Goal: Information Seeking & Learning: Learn about a topic

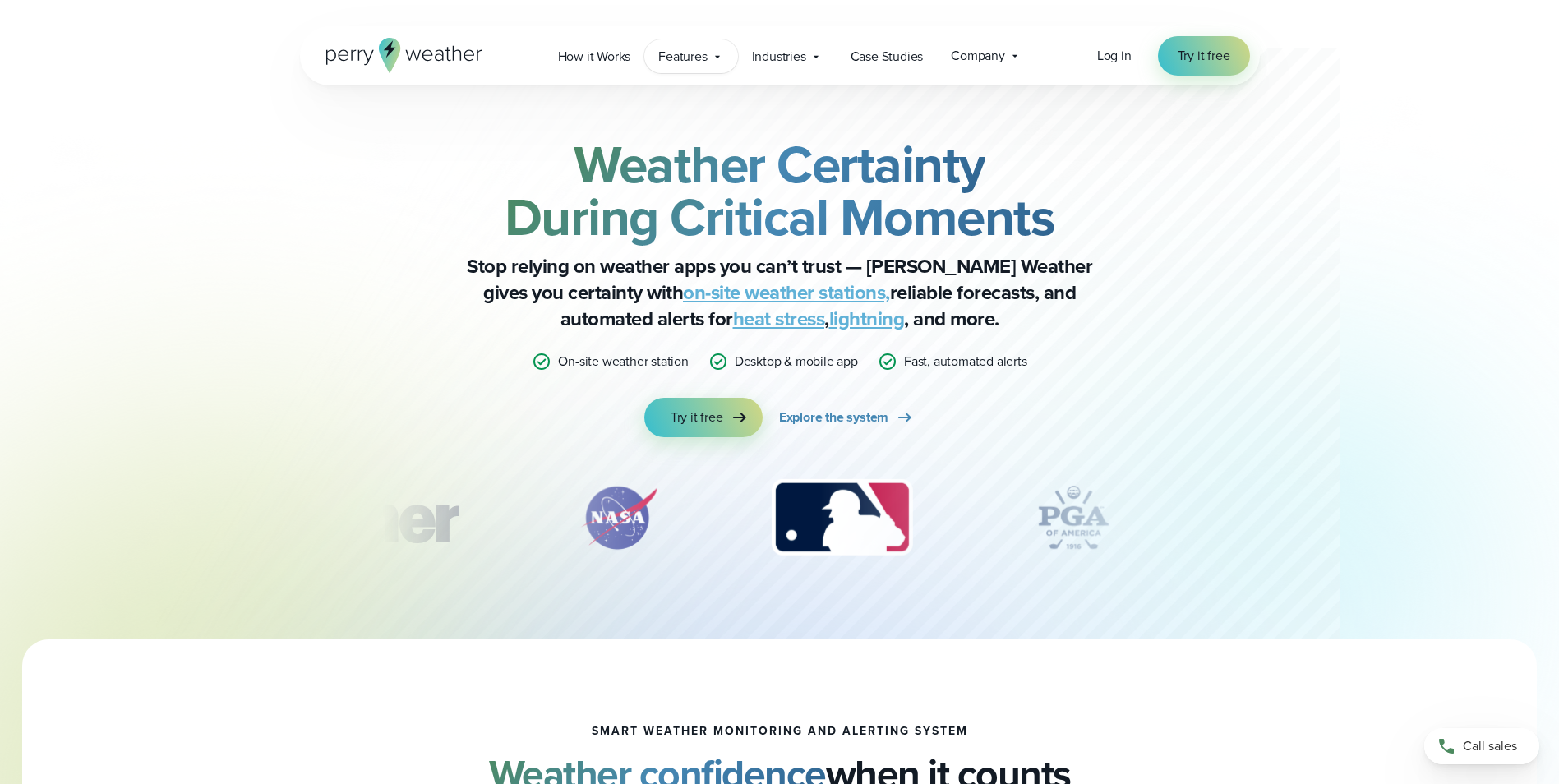
click at [704, 64] on span "Features" at bounding box center [682, 56] width 49 height 19
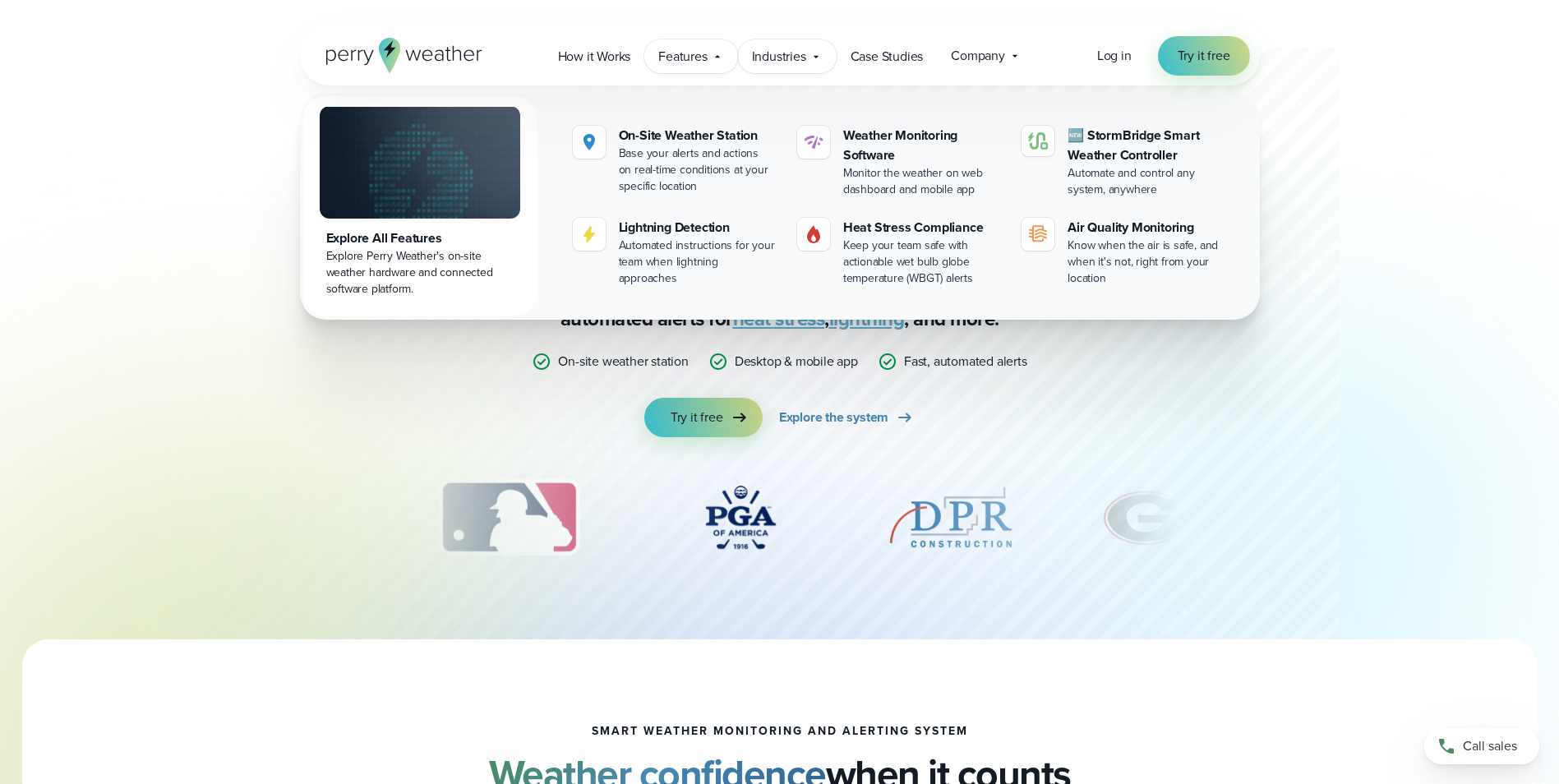
click at [794, 55] on span "Industries" at bounding box center [779, 56] width 54 height 19
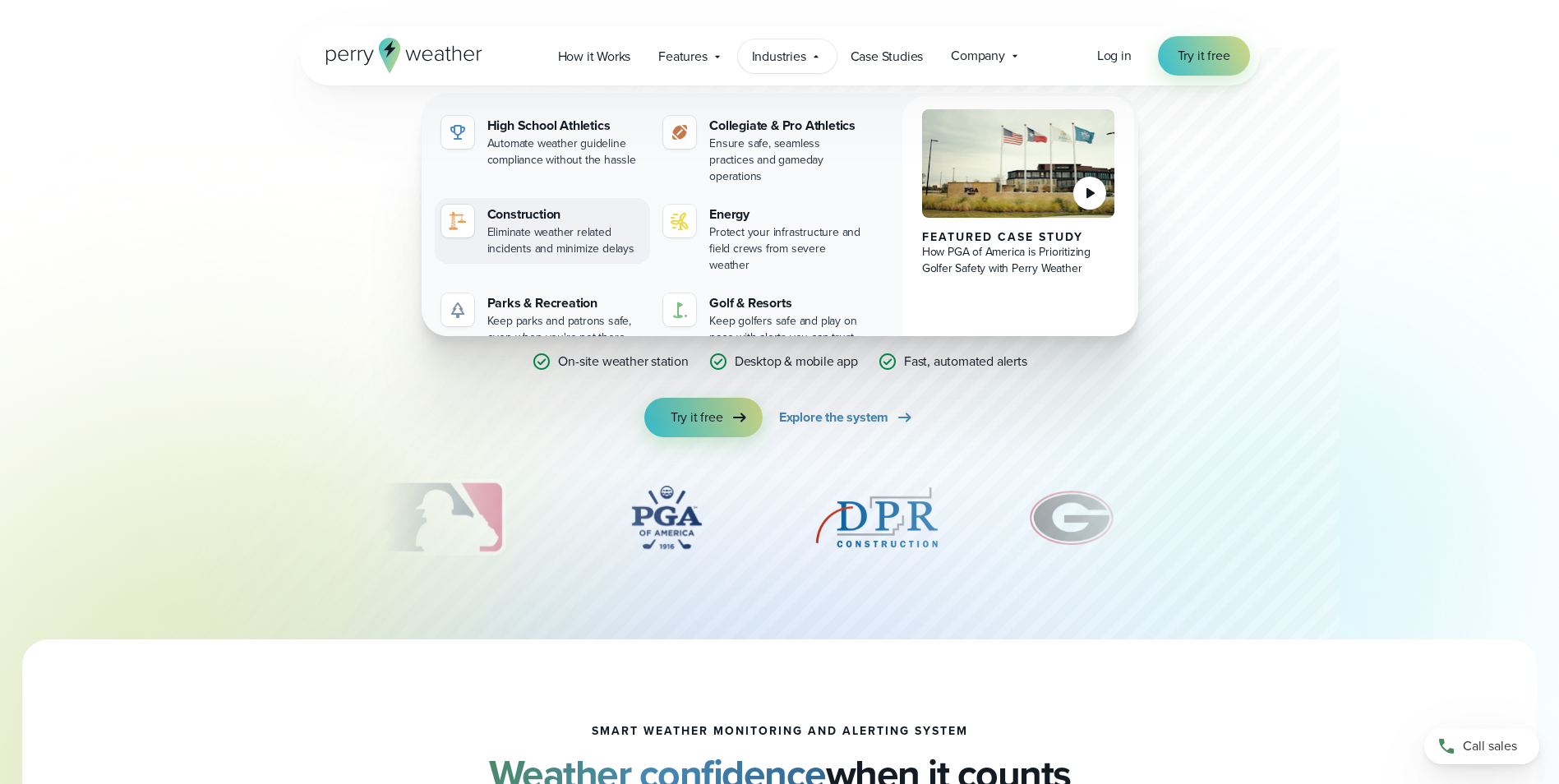
click at [521, 224] on div "Eliminate weather related incidents and minimize delays" at bounding box center [566, 240] width 157 height 33
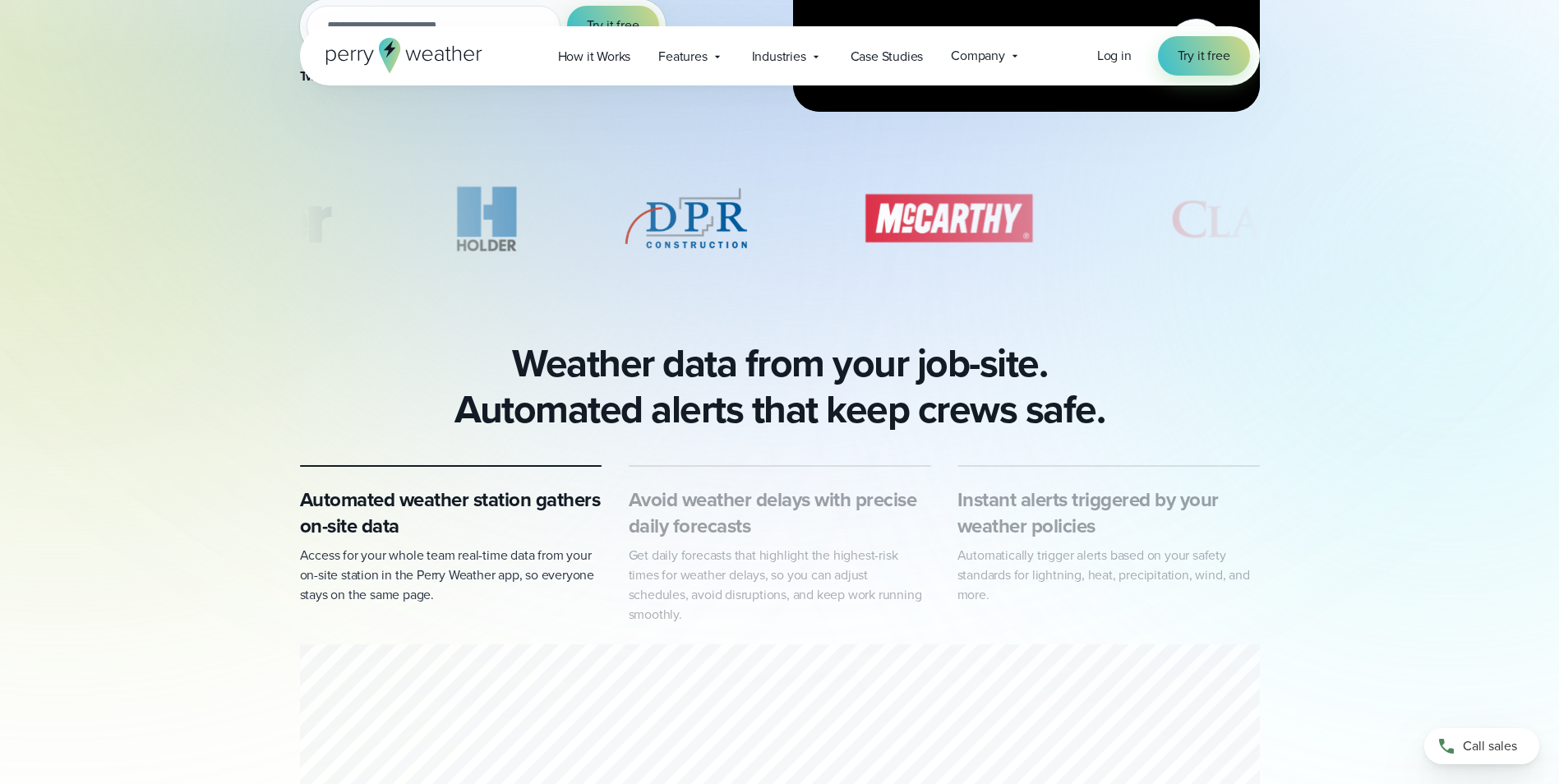
scroll to position [575, 0]
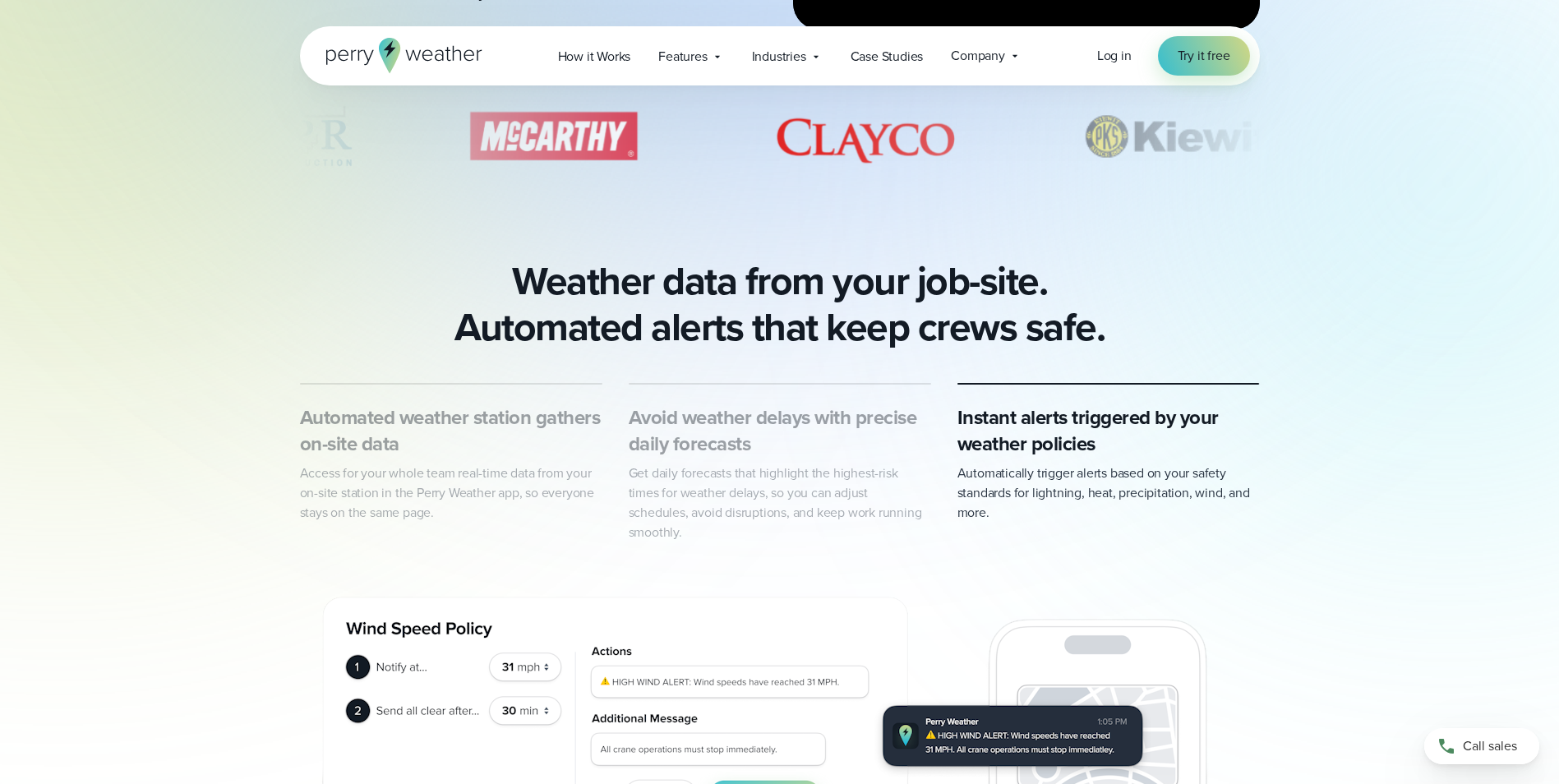
drag, startPoint x: 1087, startPoint y: 155, endPoint x: 907, endPoint y: 152, distance: 180.0
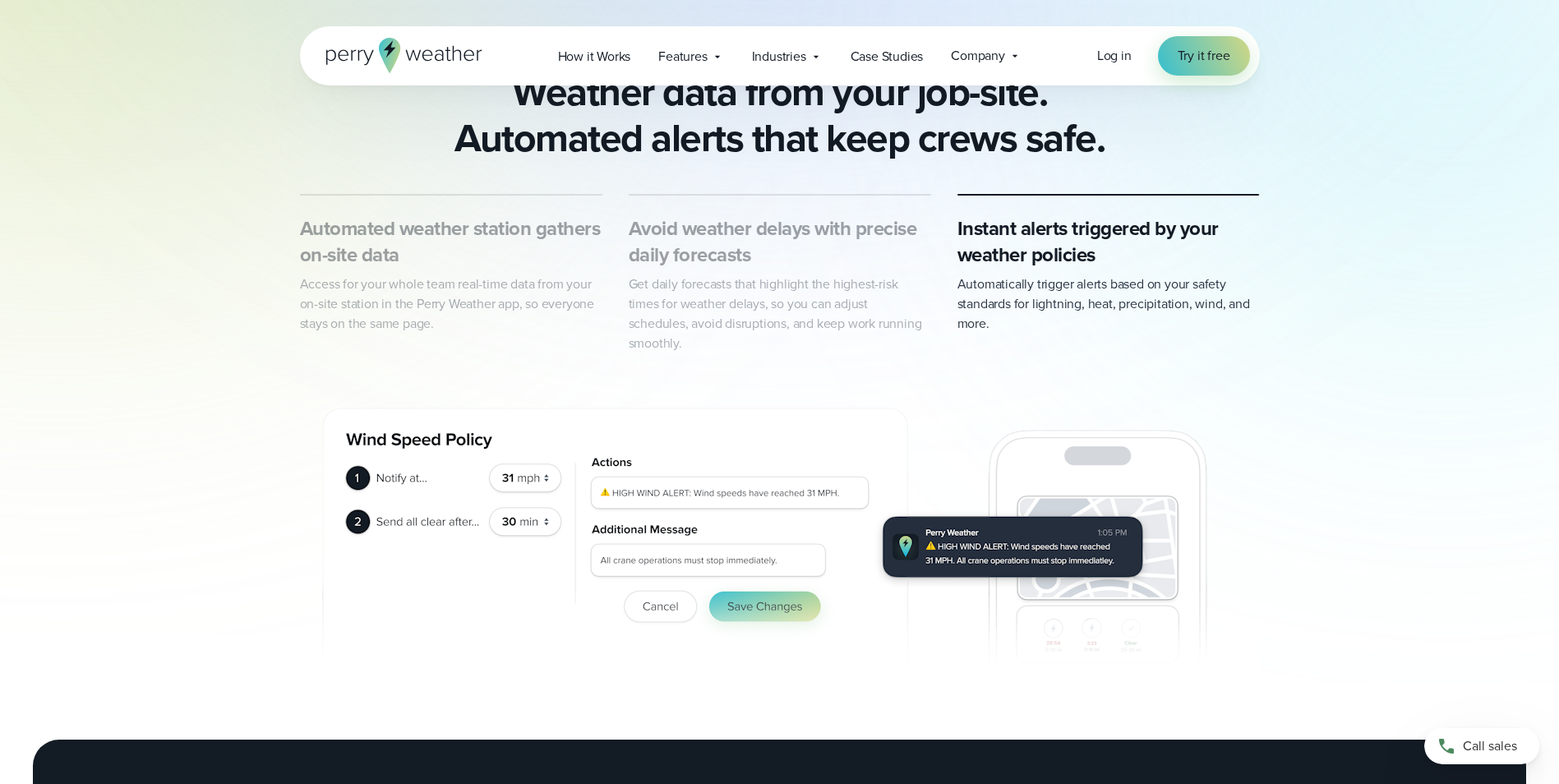
scroll to position [904, 0]
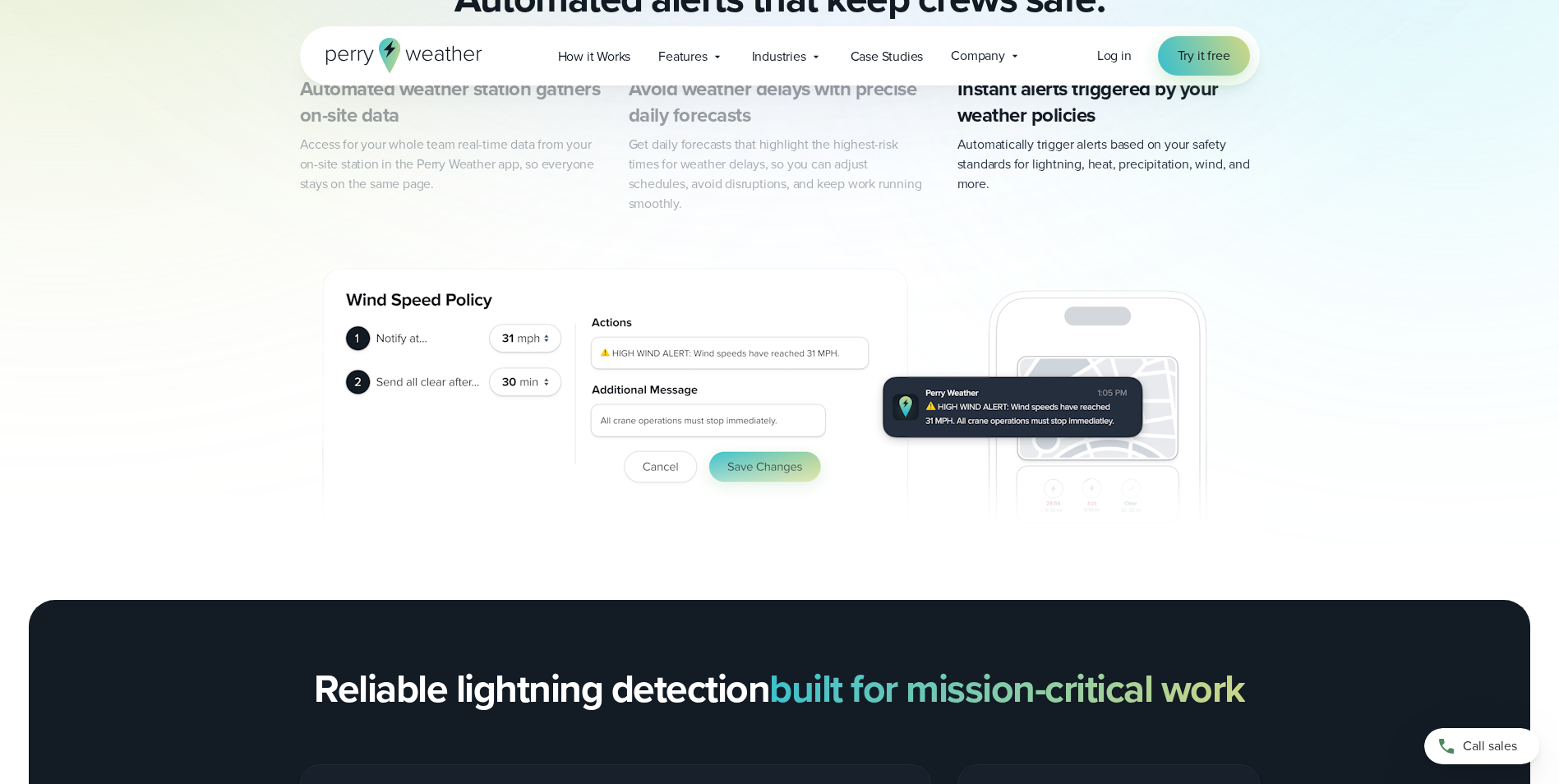
click at [537, 319] on img "3 of 3" at bounding box center [779, 395] width 959 height 324
click at [545, 324] on img "3 of 3" at bounding box center [779, 395] width 959 height 324
click at [545, 320] on img "3 of 3" at bounding box center [779, 395] width 959 height 324
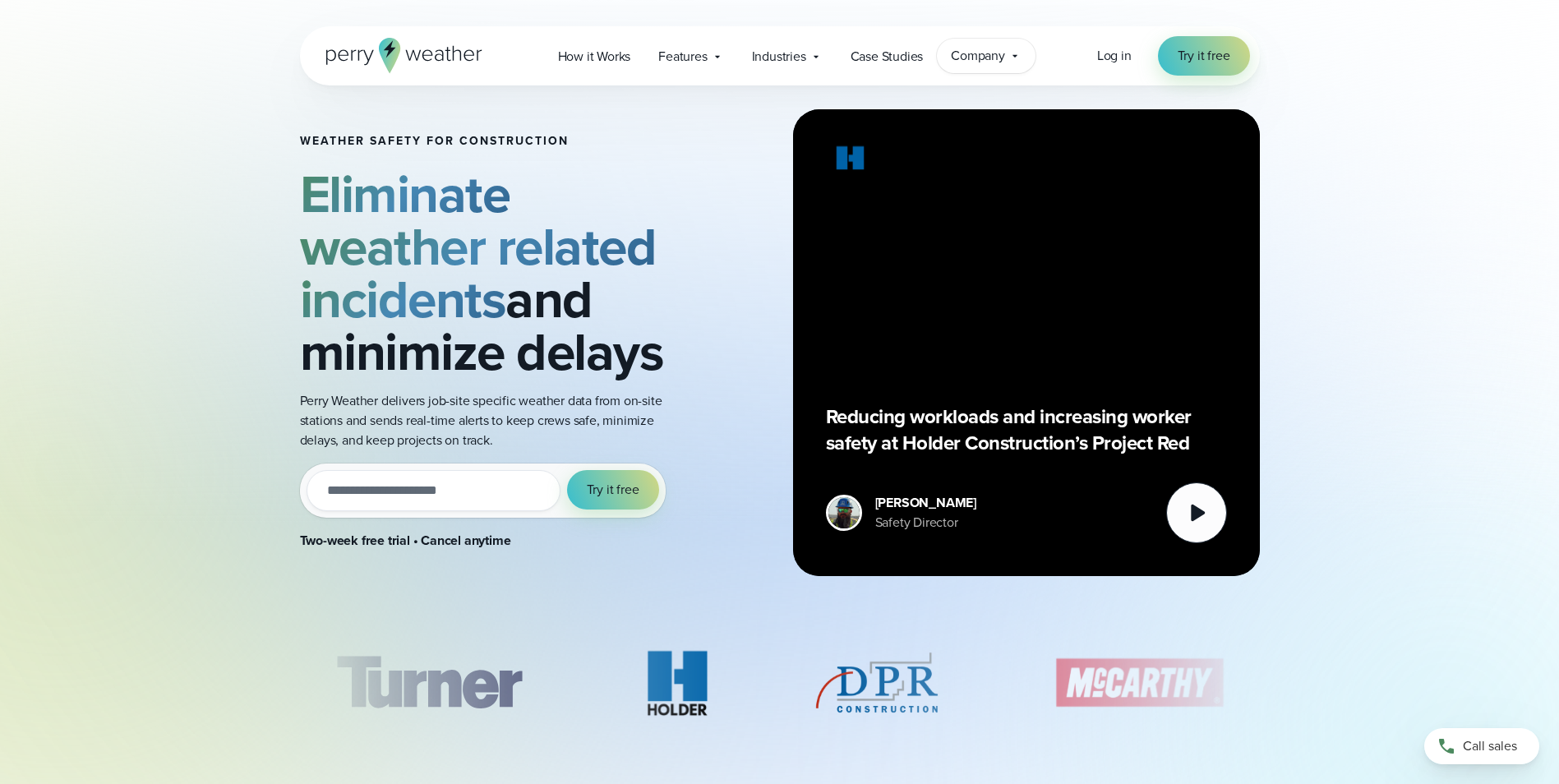
scroll to position [0, 0]
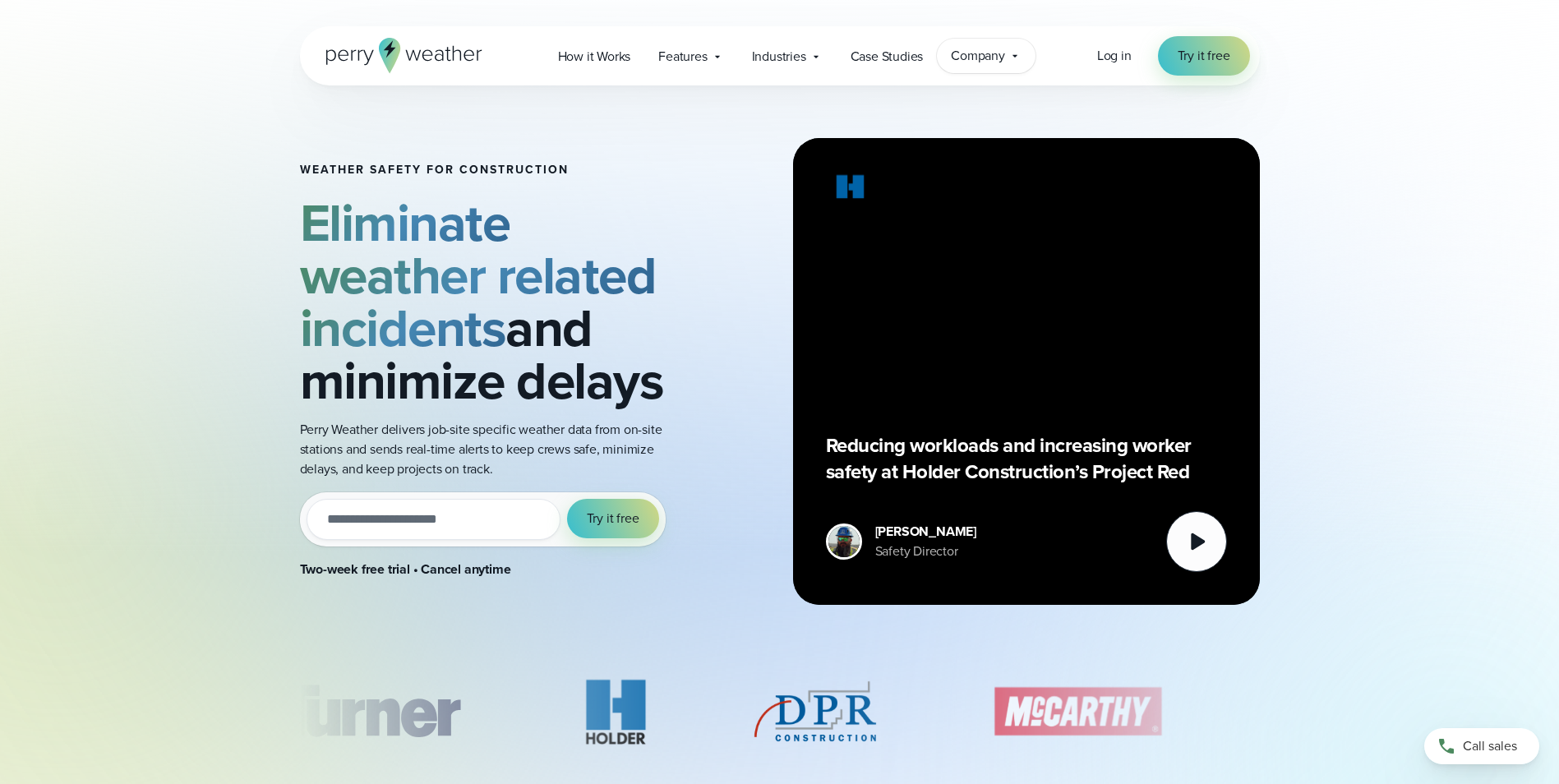
click at [990, 56] on span "Company" at bounding box center [978, 56] width 54 height 19
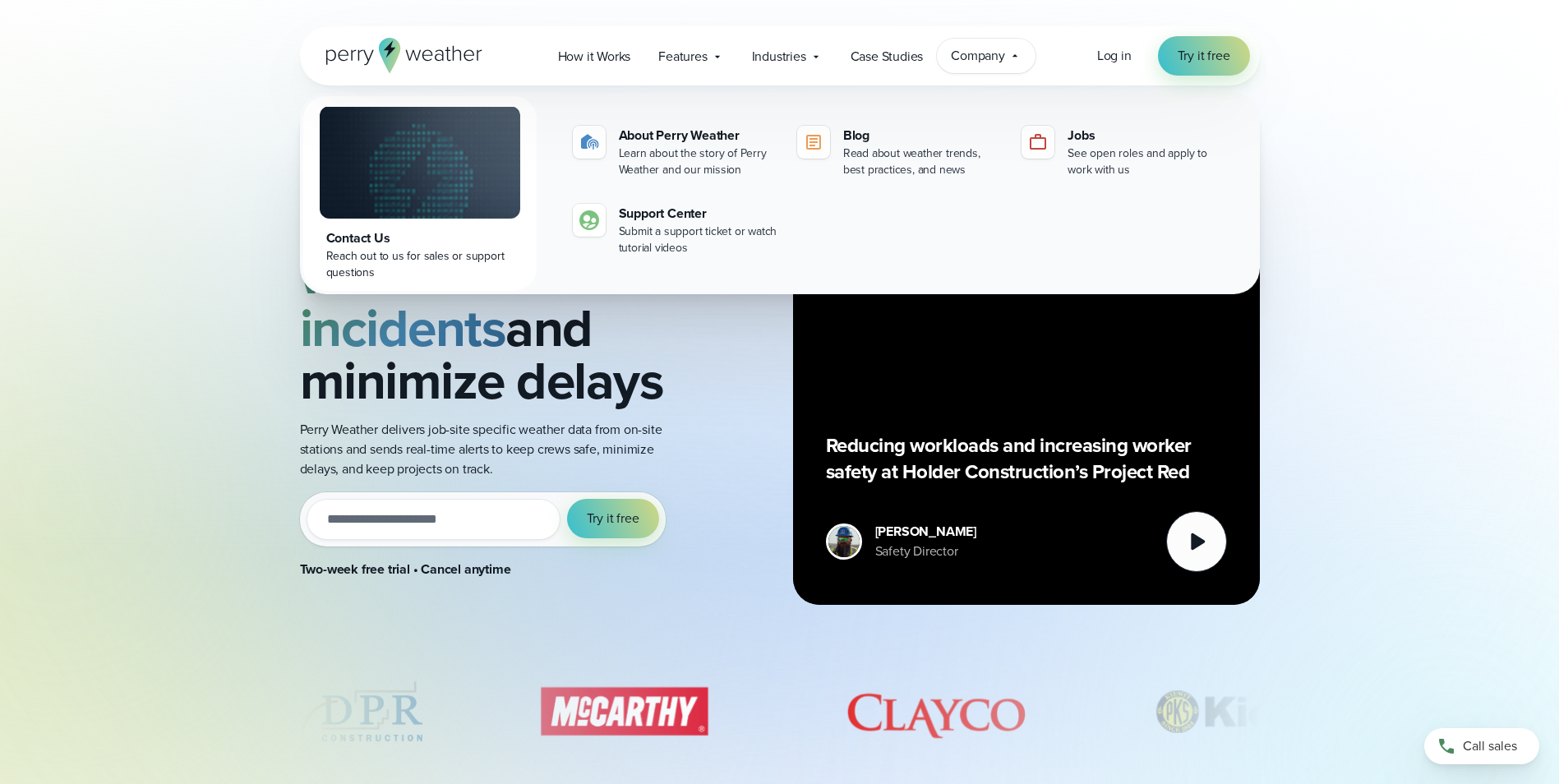
click at [1361, 211] on div "Weather safety for Construction Eliminate weather related incidents and minimiz…" at bounding box center [779, 371] width 1183 height 572
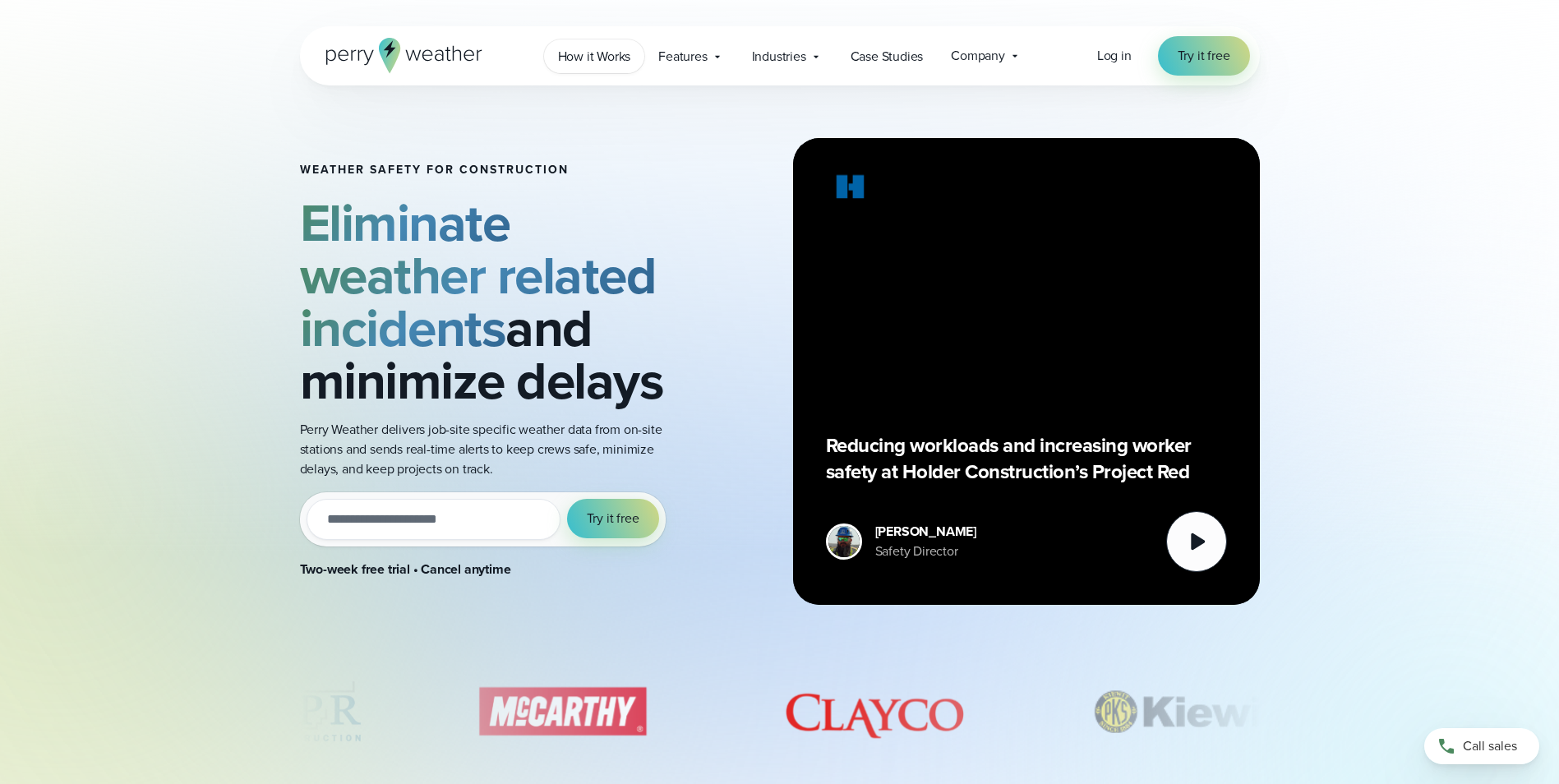
click at [572, 57] on span "How it Works" at bounding box center [594, 56] width 73 height 19
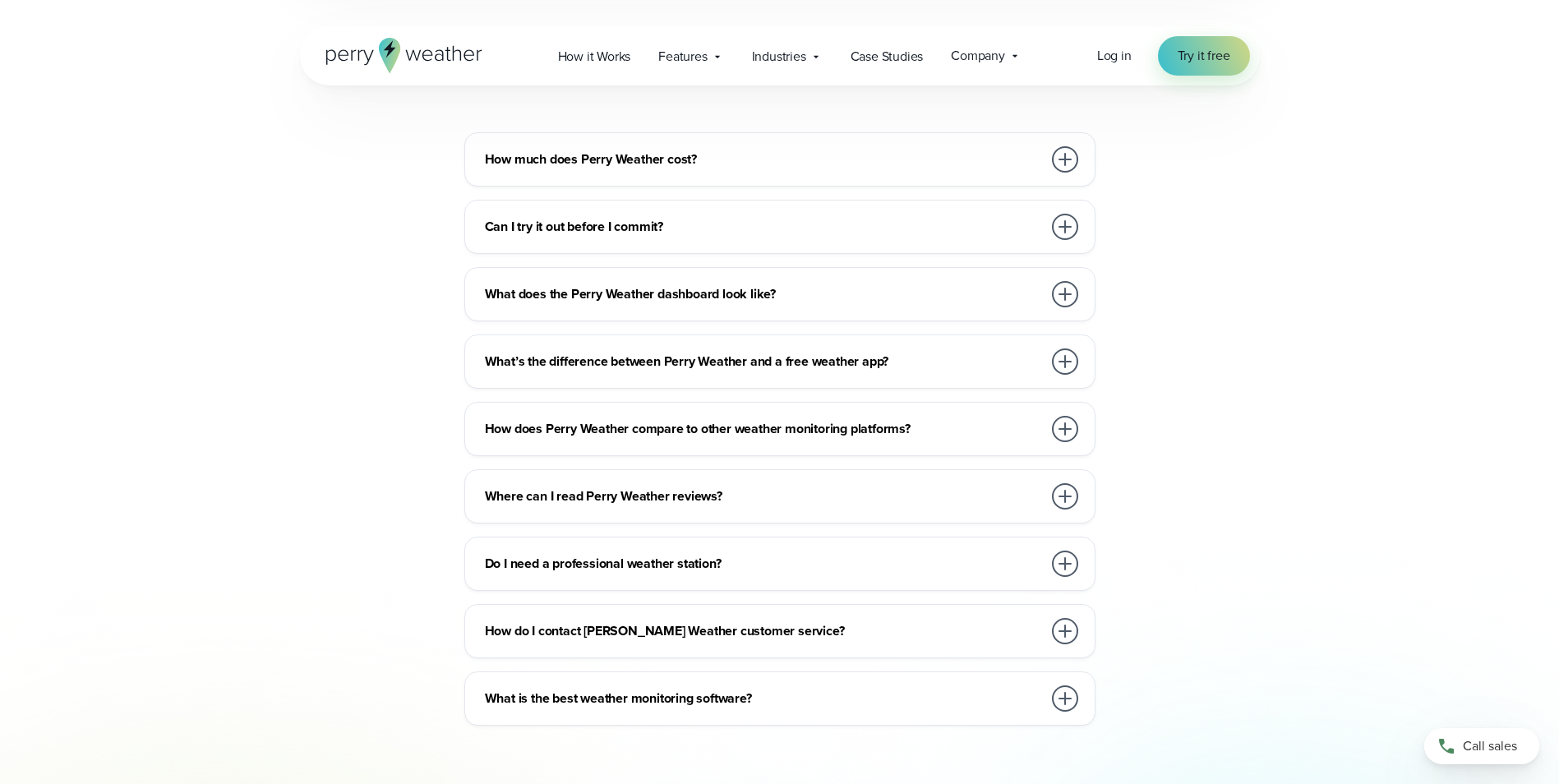
scroll to position [3614, 0]
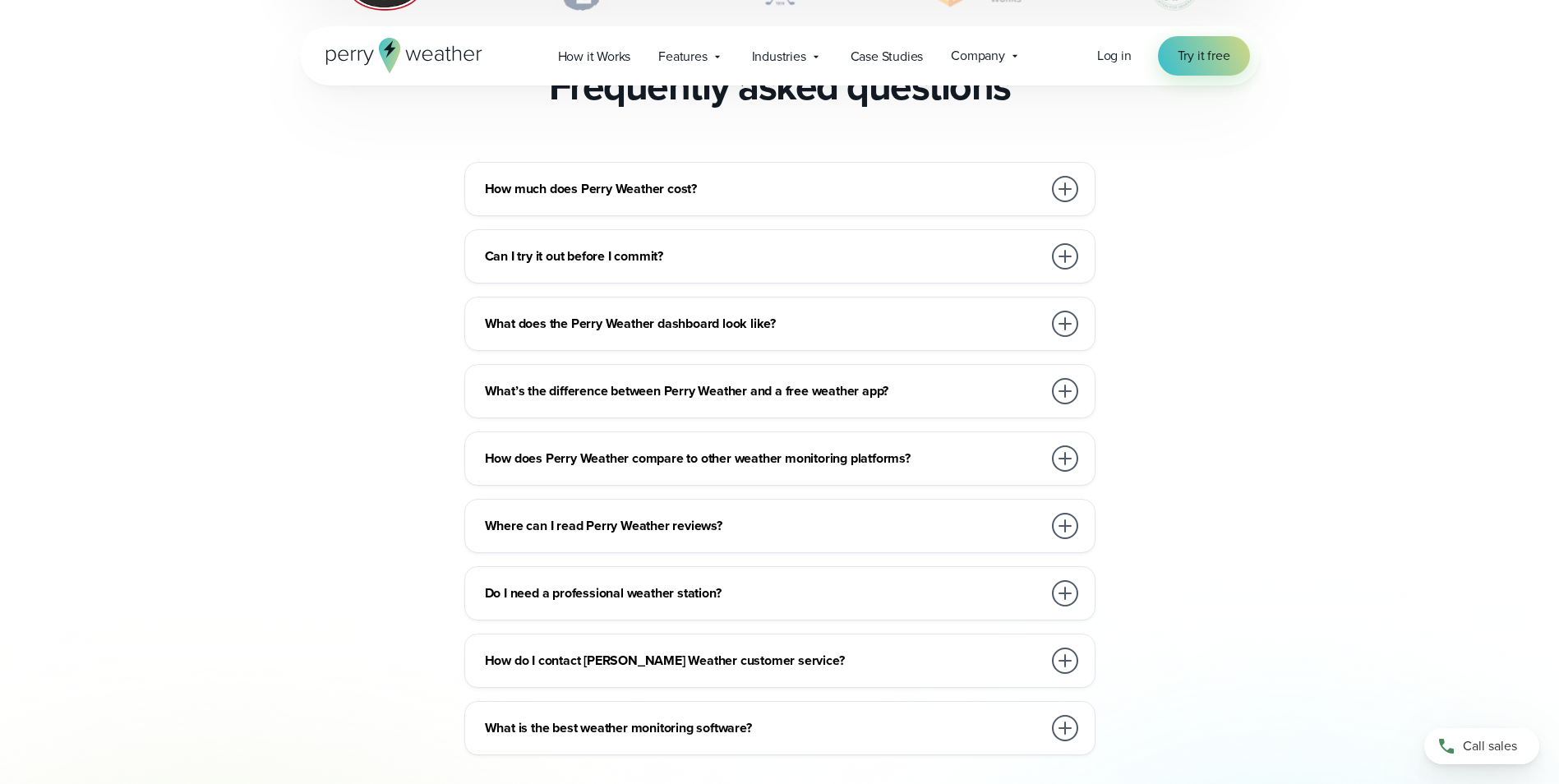
click at [1038, 173] on div "How much does Perry Weather cost?" at bounding box center [783, 189] width 596 height 33
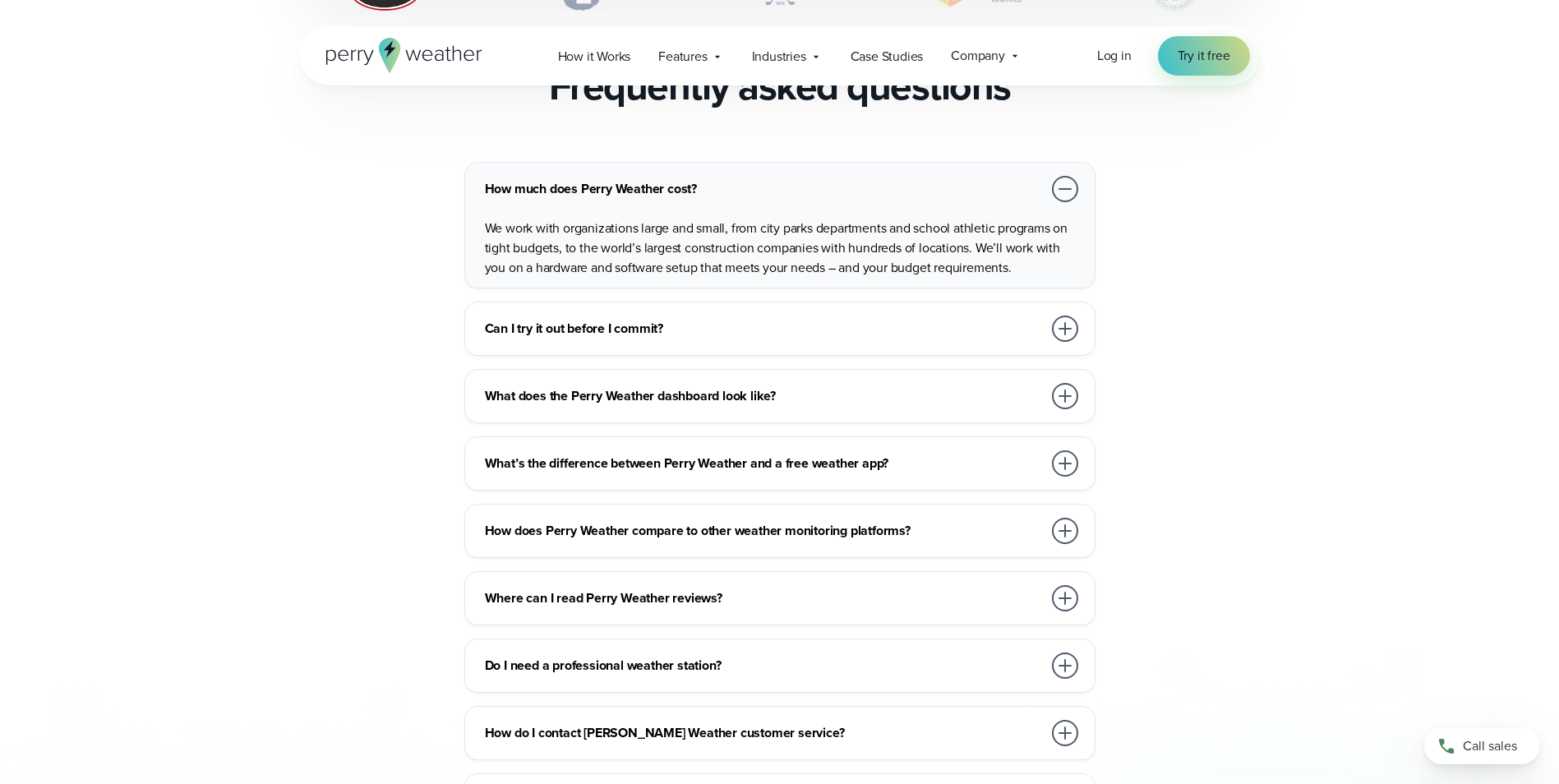
click at [1060, 176] on div at bounding box center [1065, 189] width 26 height 26
